Goal: Information Seeking & Learning: Learn about a topic

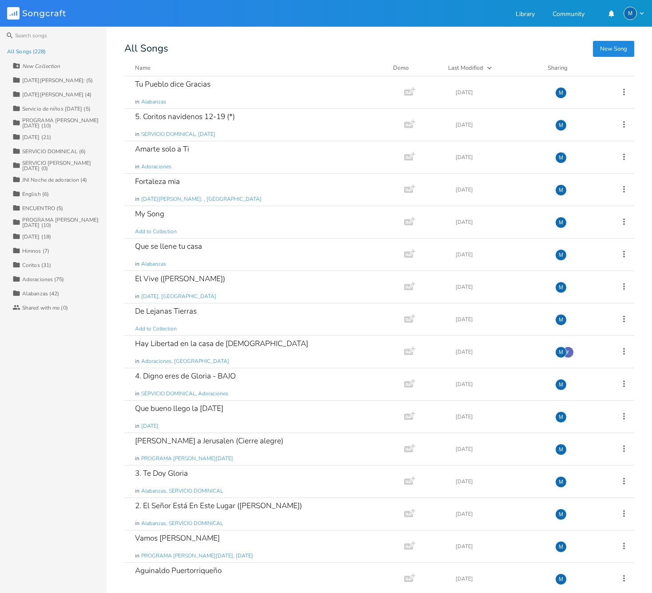
type input "c"
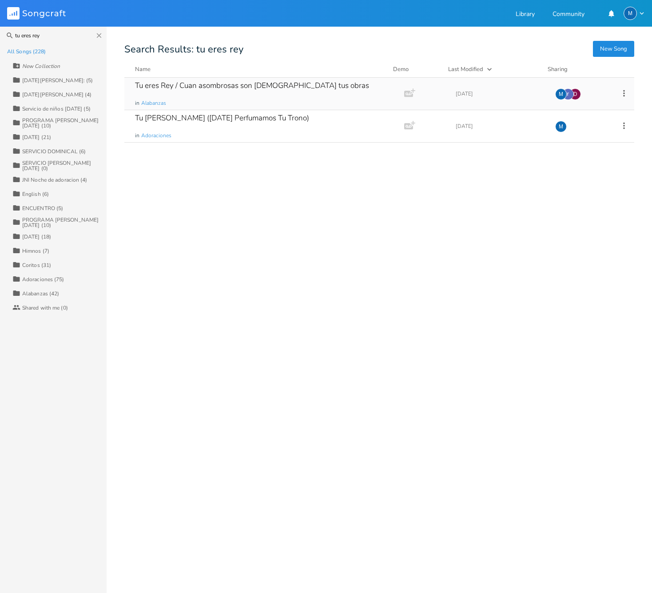
type input "tu eres rey"
click at [197, 88] on div "Tu eres Rey / Cuan asombrosas son [DEMOGRAPHIC_DATA] tus obras" at bounding box center [252, 86] width 234 height 8
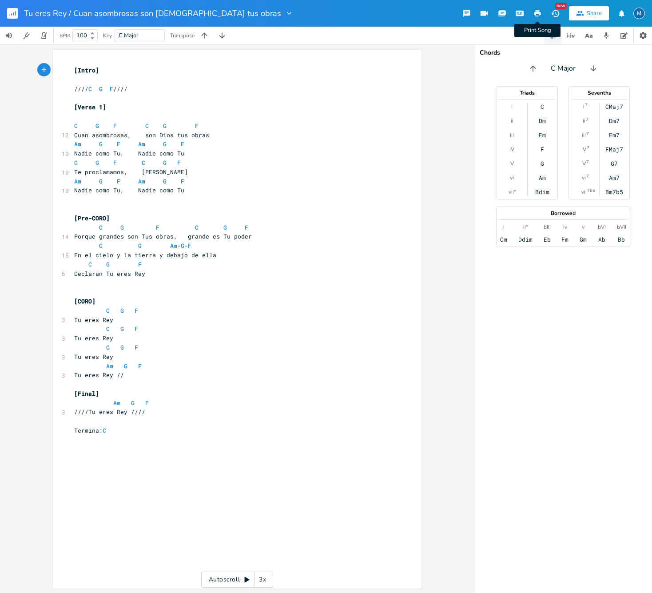
click at [539, 13] on icon "button" at bounding box center [537, 13] width 7 height 6
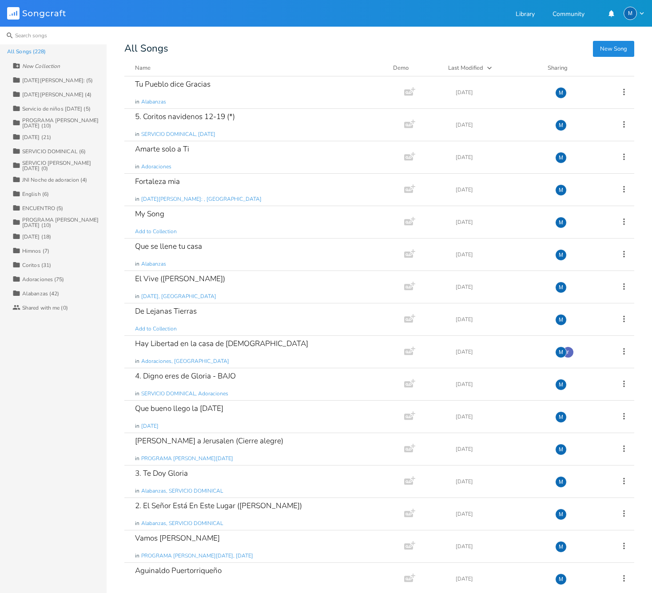
click at [29, 40] on input at bounding box center [53, 36] width 107 height 18
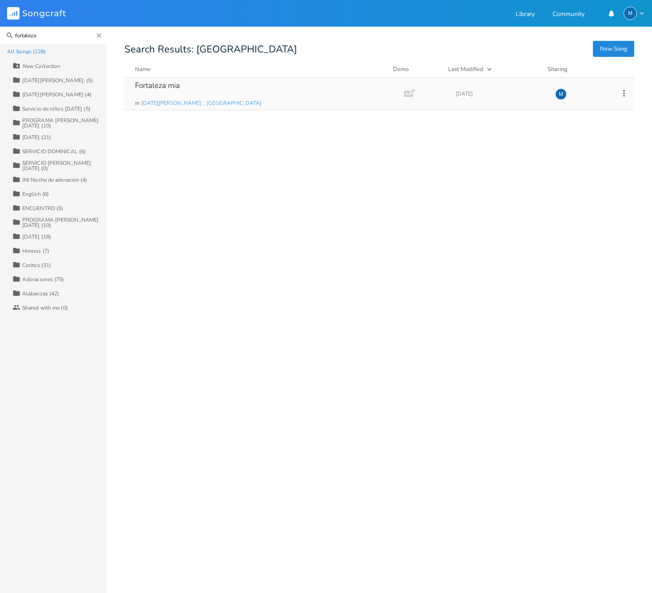
type input "fortaleza"
click at [178, 84] on div "Fortaleza mia" at bounding box center [157, 86] width 45 height 8
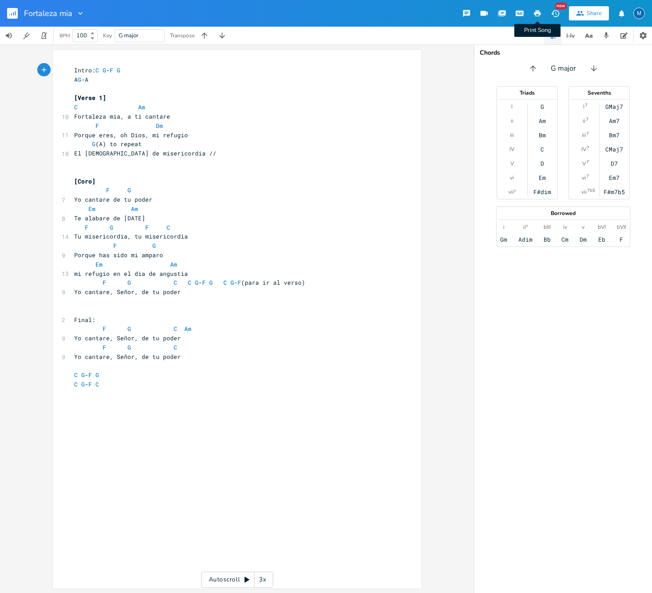
click at [540, 15] on icon "button" at bounding box center [537, 13] width 7 height 6
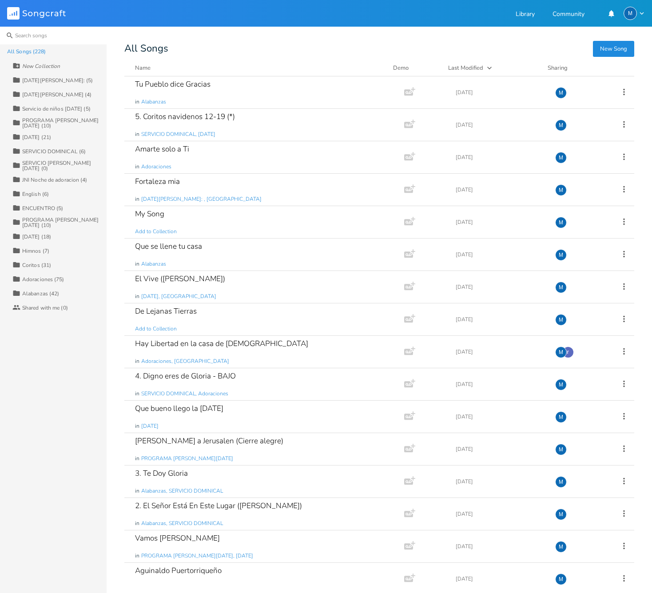
click at [35, 39] on input at bounding box center [53, 36] width 107 height 18
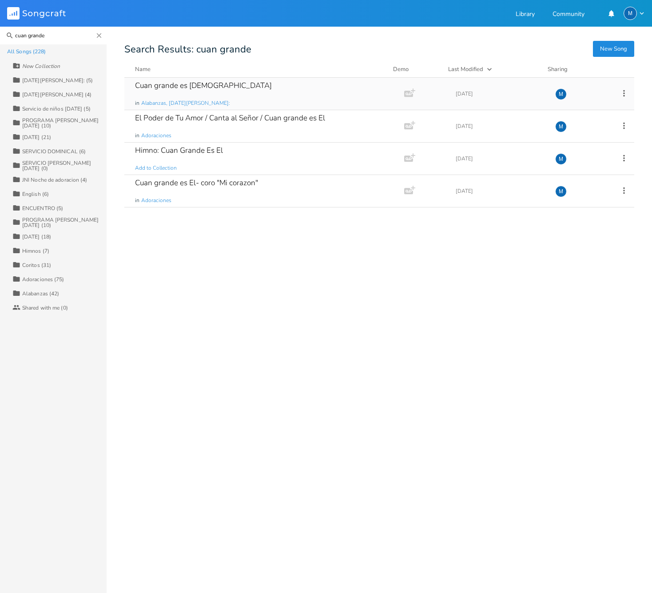
type input "cuan grande"
click at [177, 84] on div "Cuan grande es [DEMOGRAPHIC_DATA]" at bounding box center [203, 86] width 137 height 8
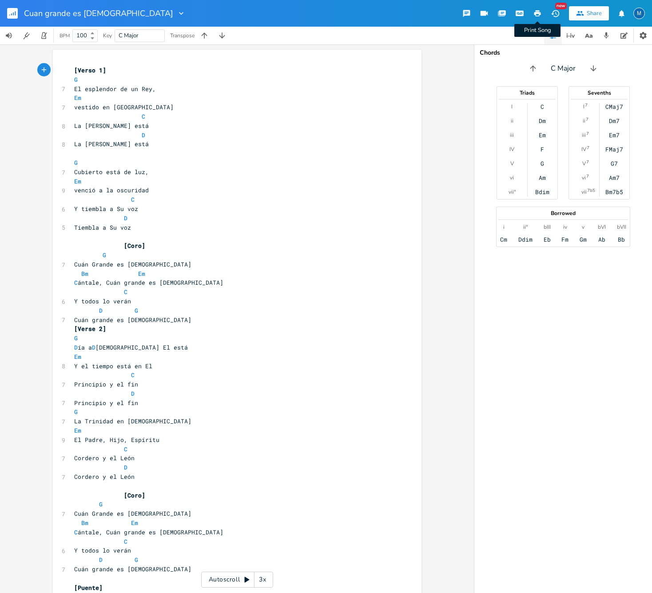
click at [539, 15] on icon "button" at bounding box center [537, 13] width 7 height 6
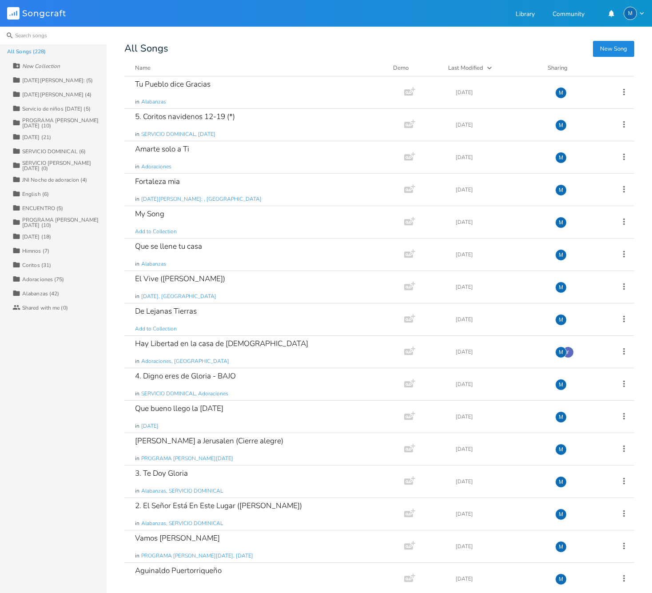
click at [31, 33] on input at bounding box center [53, 36] width 107 height 18
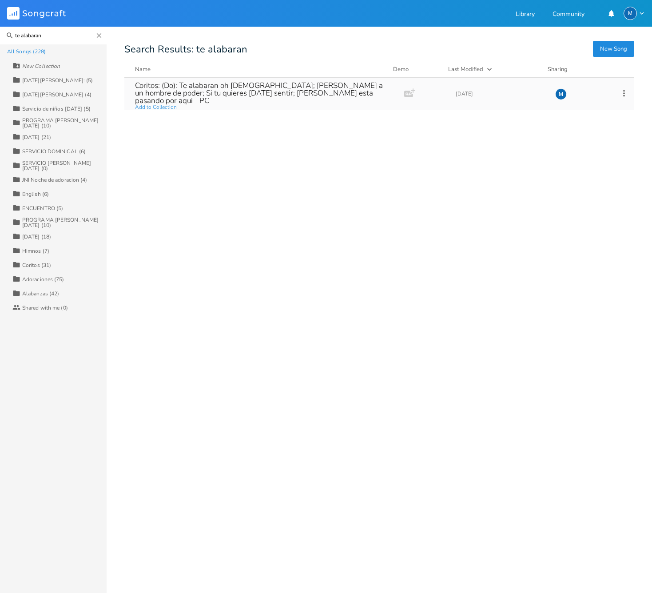
type input "te alabaran"
click at [193, 90] on div "Coritos: (Do): Te alabaran oh [DEMOGRAPHIC_DATA]; [PERSON_NAME] a un hombre de …" at bounding box center [262, 93] width 255 height 23
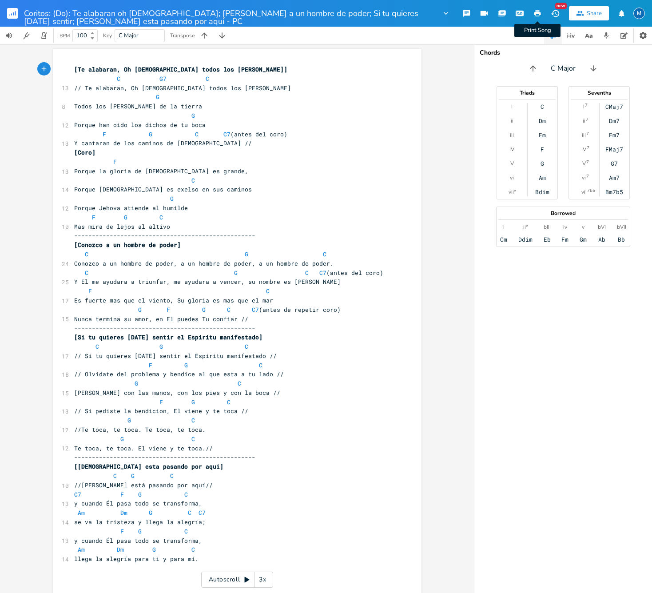
click at [537, 12] on icon "button" at bounding box center [537, 13] width 7 height 6
